Goal: Information Seeking & Learning: Find specific fact

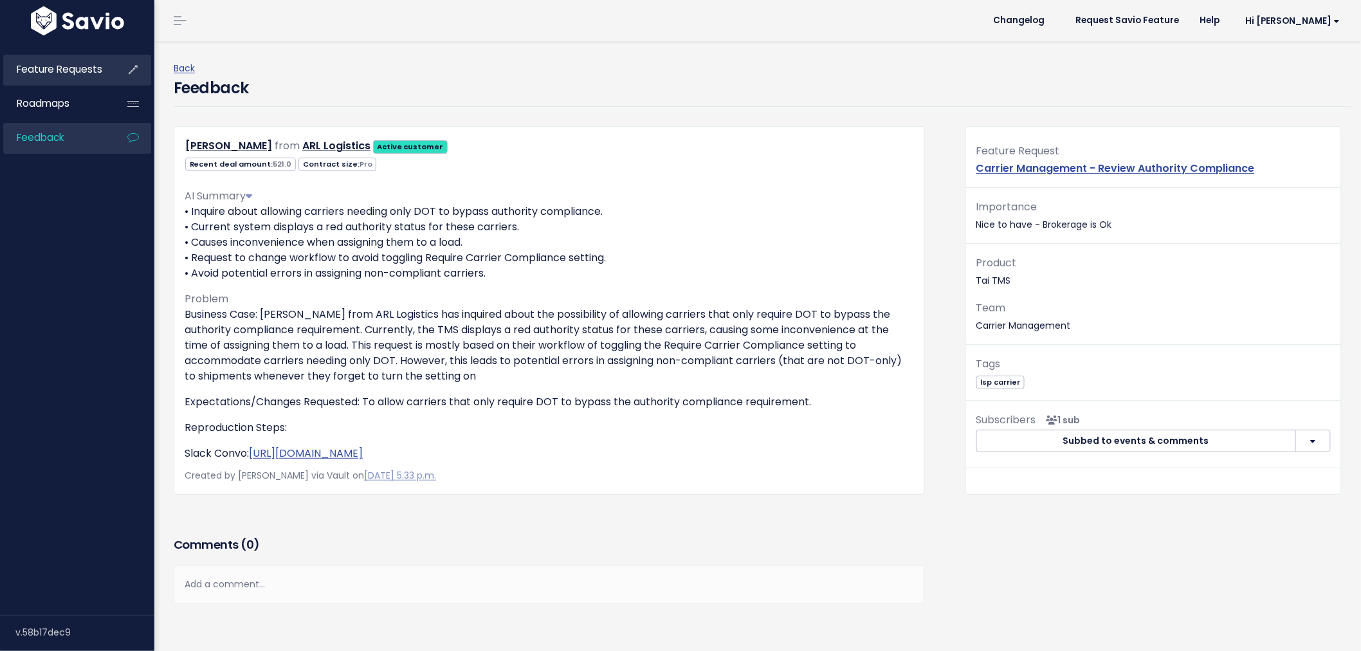
click at [82, 62] on span "Feature Requests" at bounding box center [60, 69] width 86 height 14
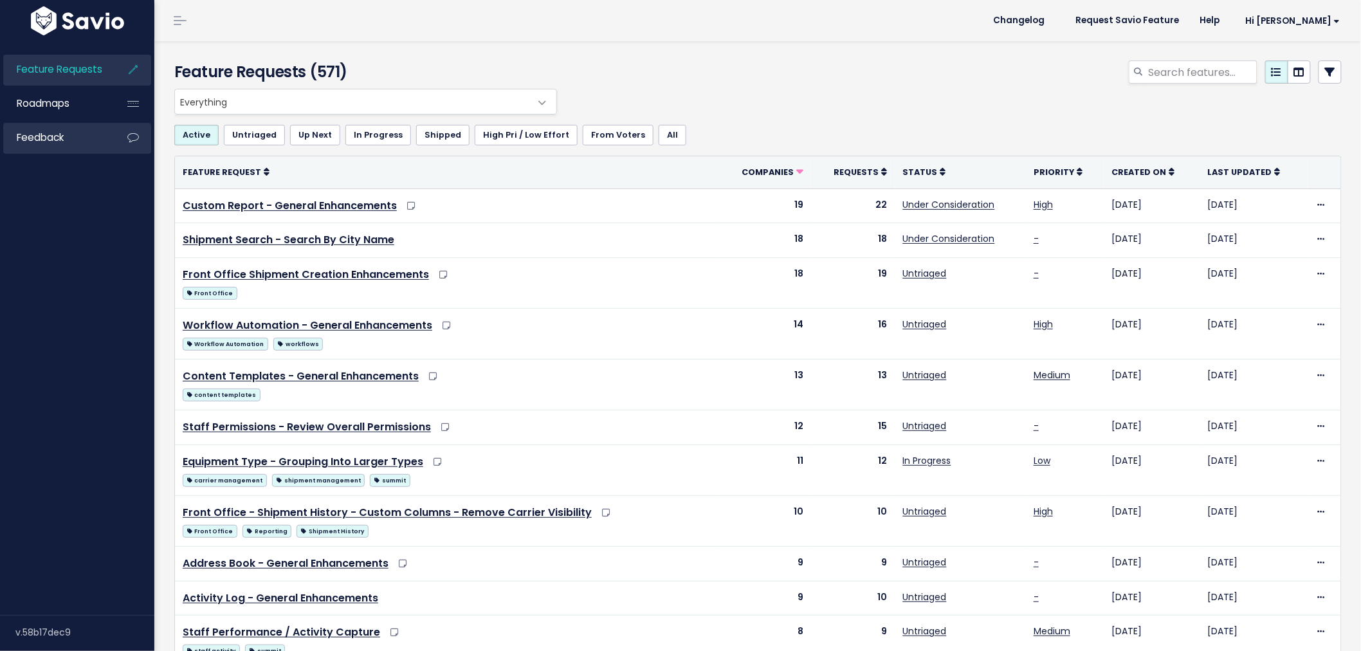
click at [52, 143] on span "Feedback" at bounding box center [40, 138] width 47 height 14
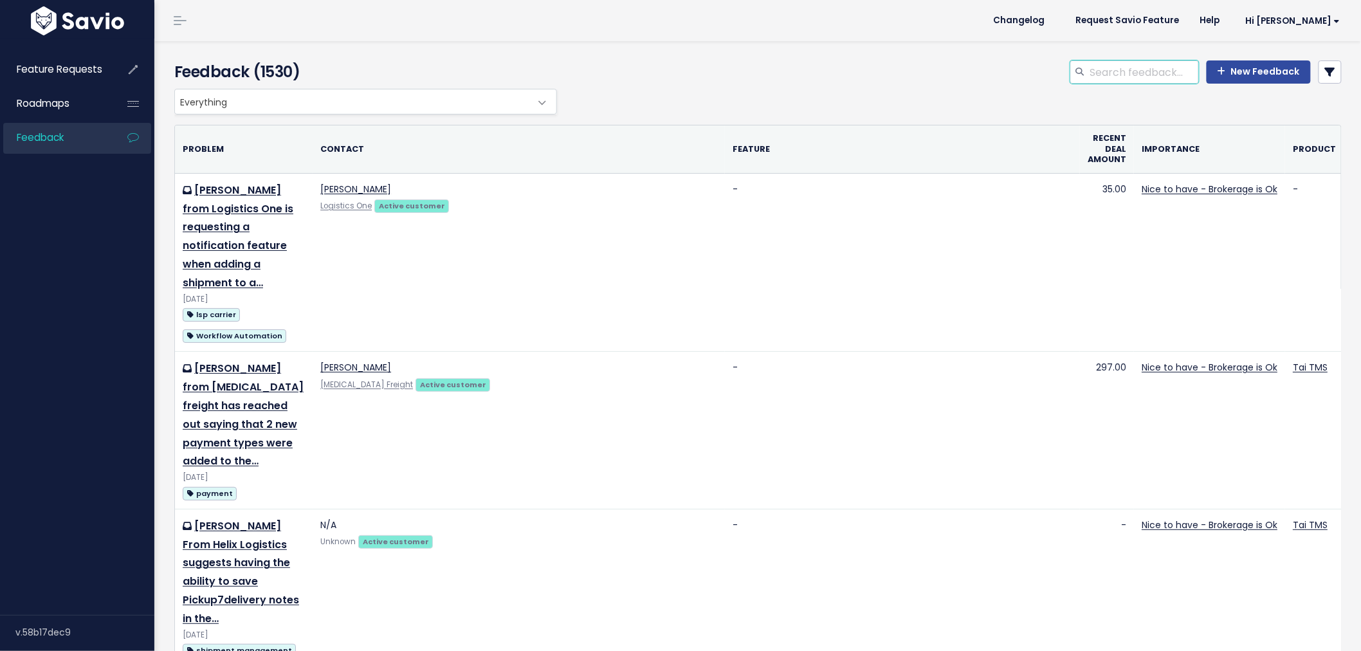
click at [1141, 66] on input "search" at bounding box center [1144, 71] width 110 height 23
type input "check memo import"
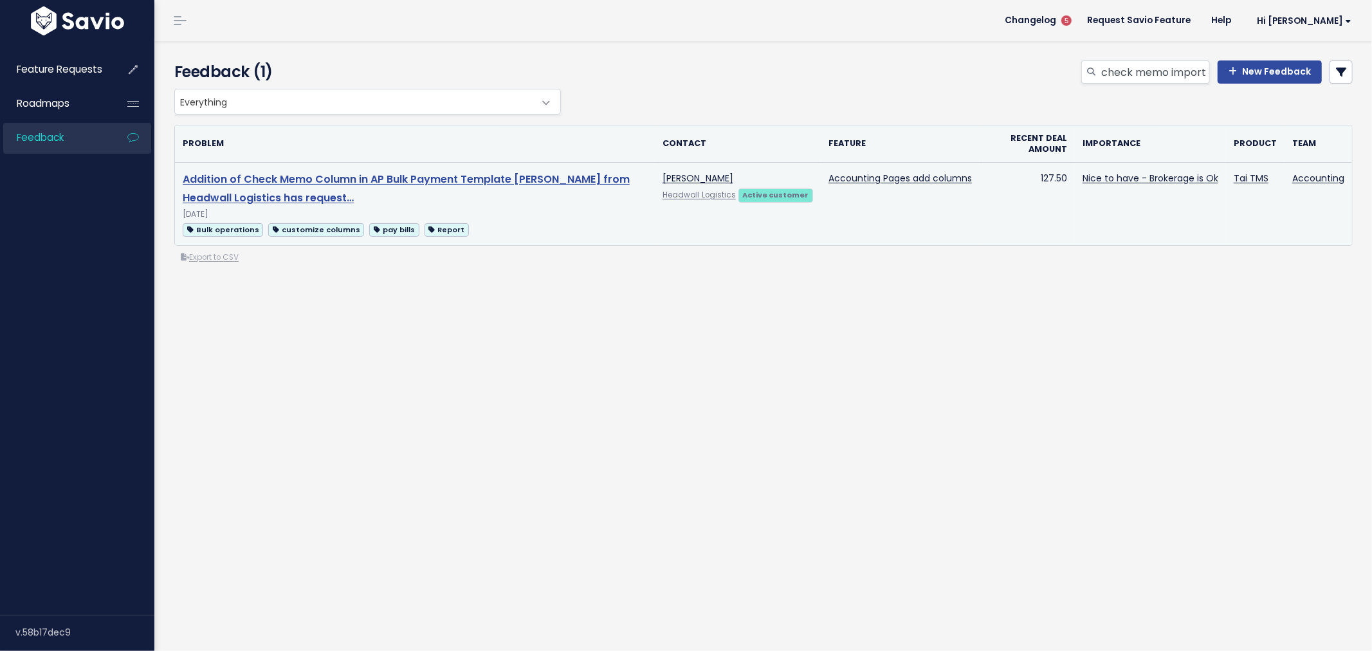
drag, startPoint x: 409, startPoint y: 178, endPoint x: 359, endPoint y: 178, distance: 49.5
click at [359, 178] on link "Addition of Check Memo Column in AP Bulk Payment Template Sara from Headwall Lo…" at bounding box center [406, 188] width 447 height 33
